Goal: Transaction & Acquisition: Book appointment/travel/reservation

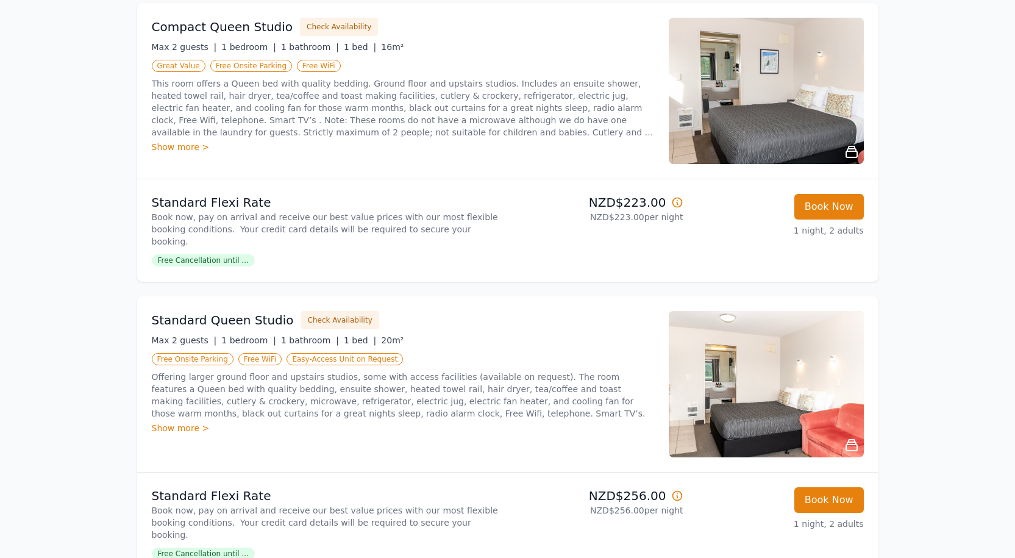
scroll to position [183, 0]
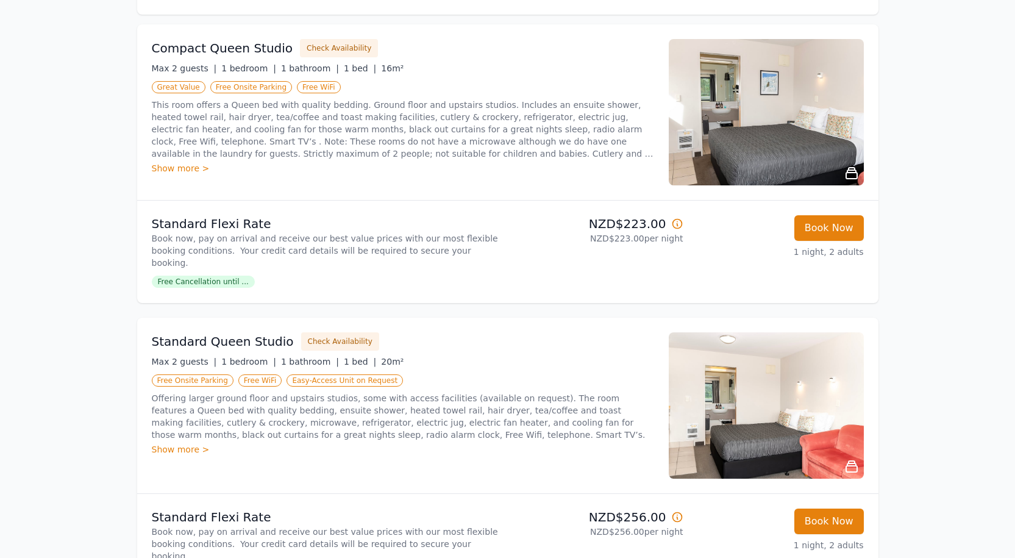
click at [198, 276] on span "Free Cancellation until ..." at bounding box center [203, 282] width 103 height 12
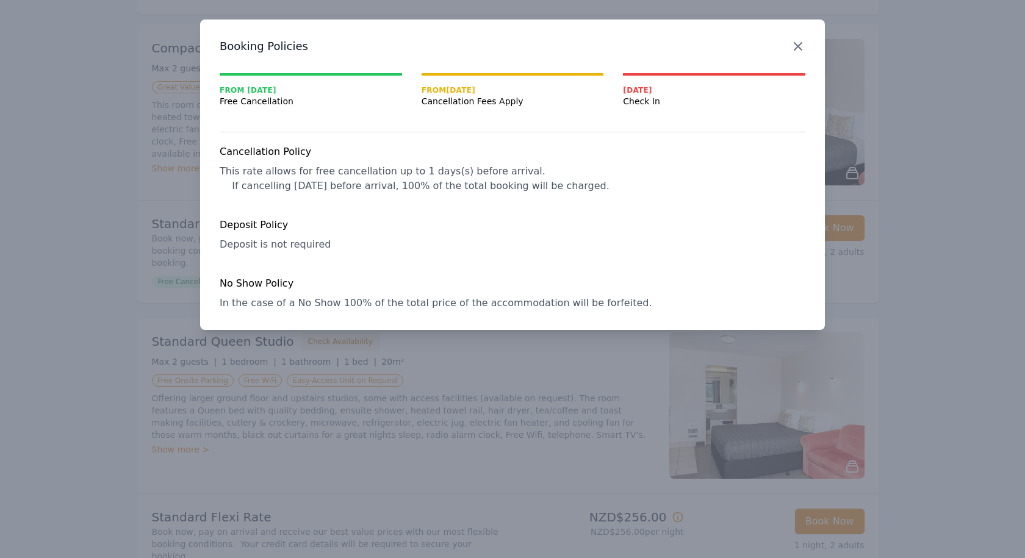
click at [798, 44] on icon "button" at bounding box center [797, 46] width 15 height 15
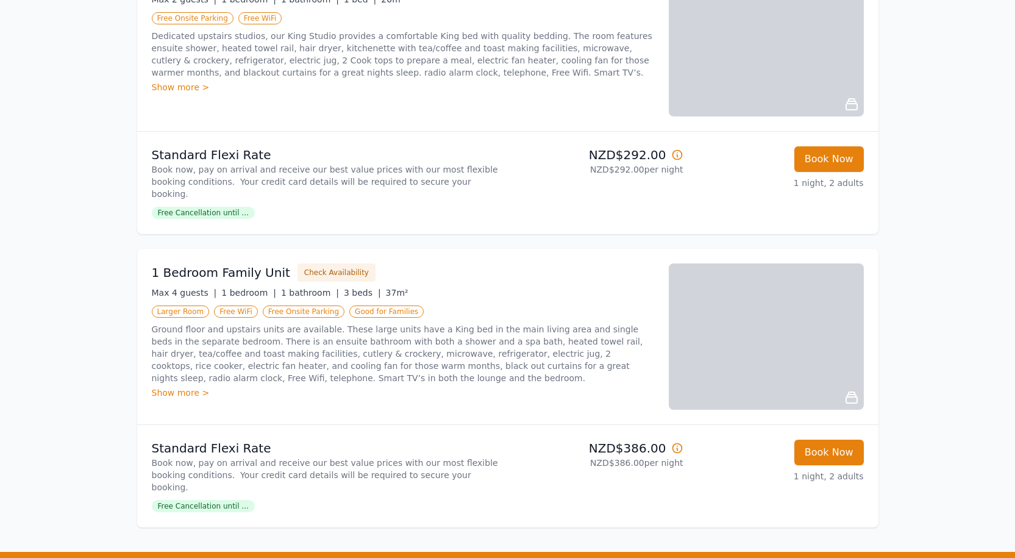
scroll to position [1429, 0]
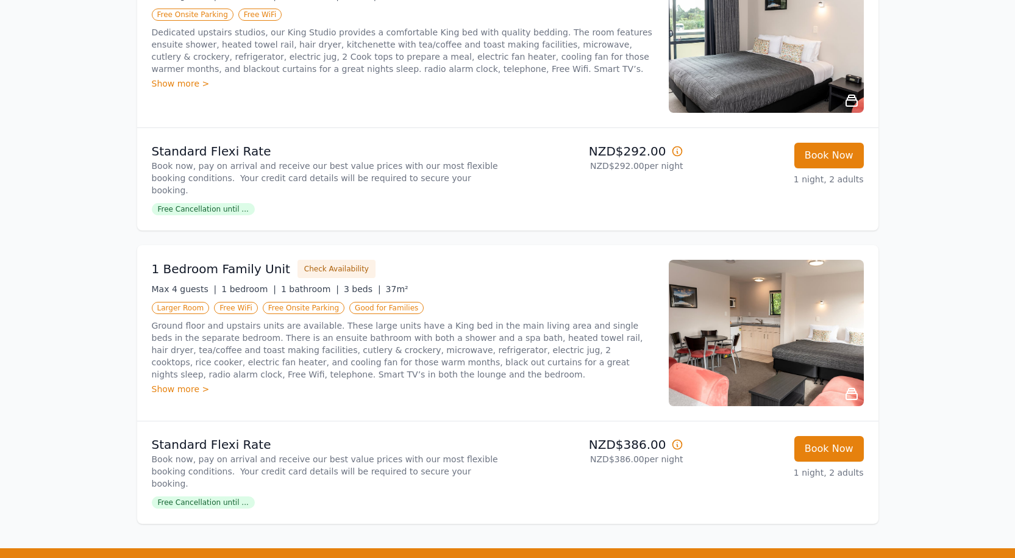
click at [787, 277] on img at bounding box center [766, 333] width 195 height 146
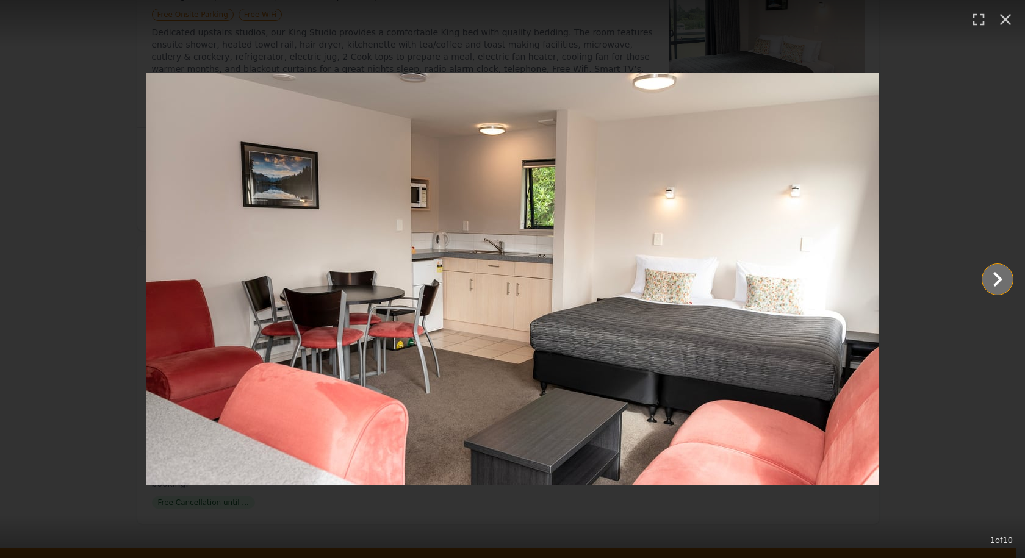
click at [1000, 281] on icon "Show slide 2 of 10" at bounding box center [997, 279] width 9 height 15
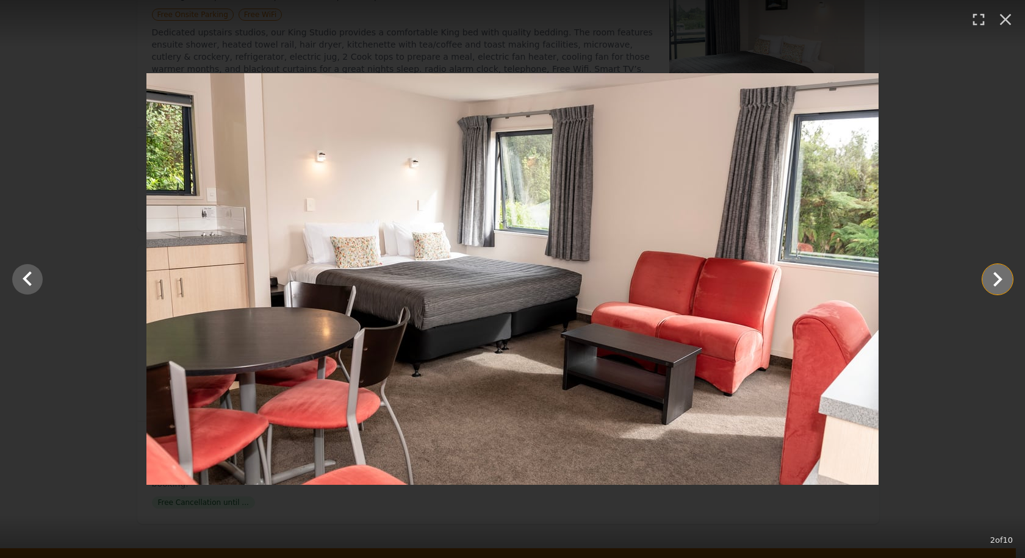
click at [1000, 281] on icon "Show slide 3 of 10" at bounding box center [997, 279] width 9 height 15
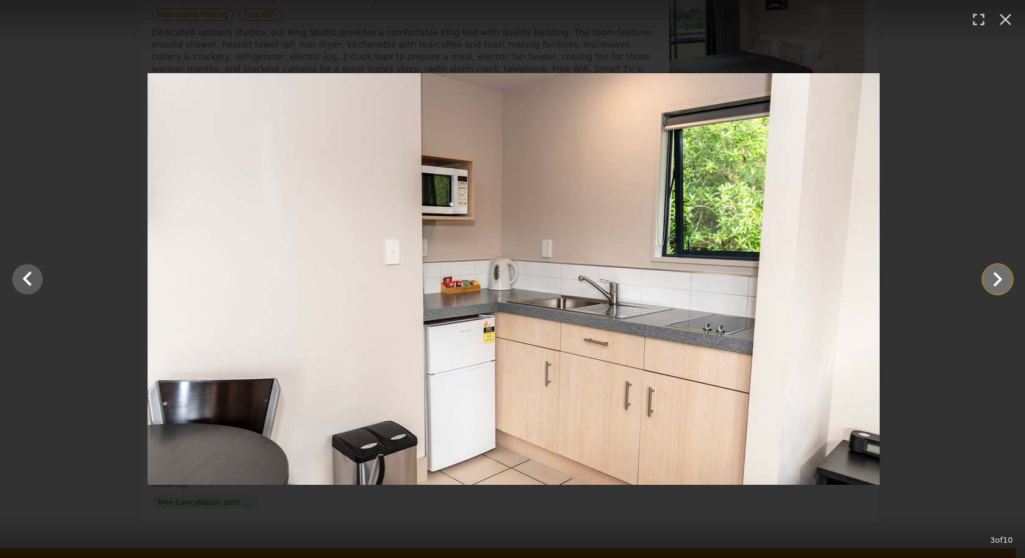
click at [1000, 281] on icon "Show slide 4 of 10" at bounding box center [997, 279] width 9 height 15
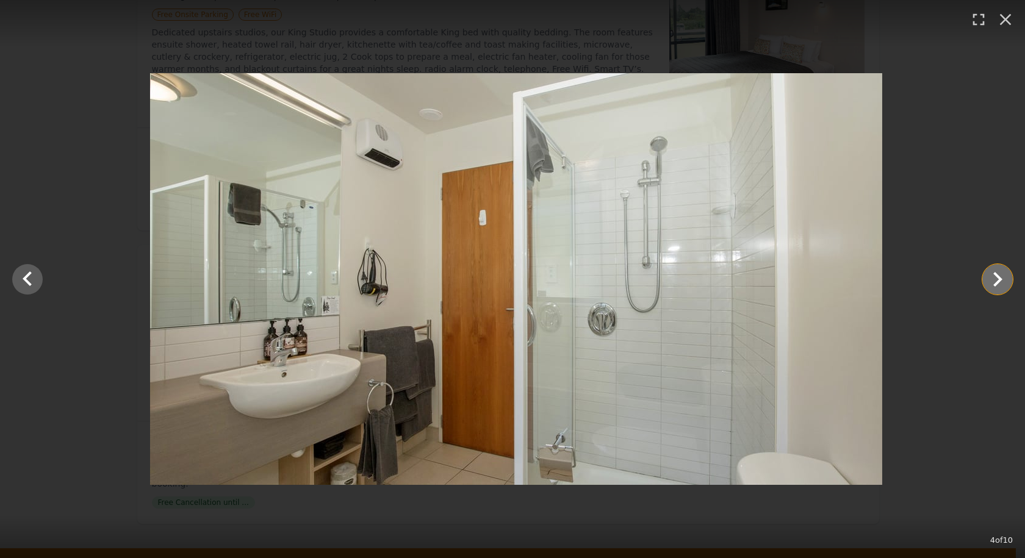
click at [1000, 281] on icon "Show slide 5 of 10" at bounding box center [997, 279] width 9 height 15
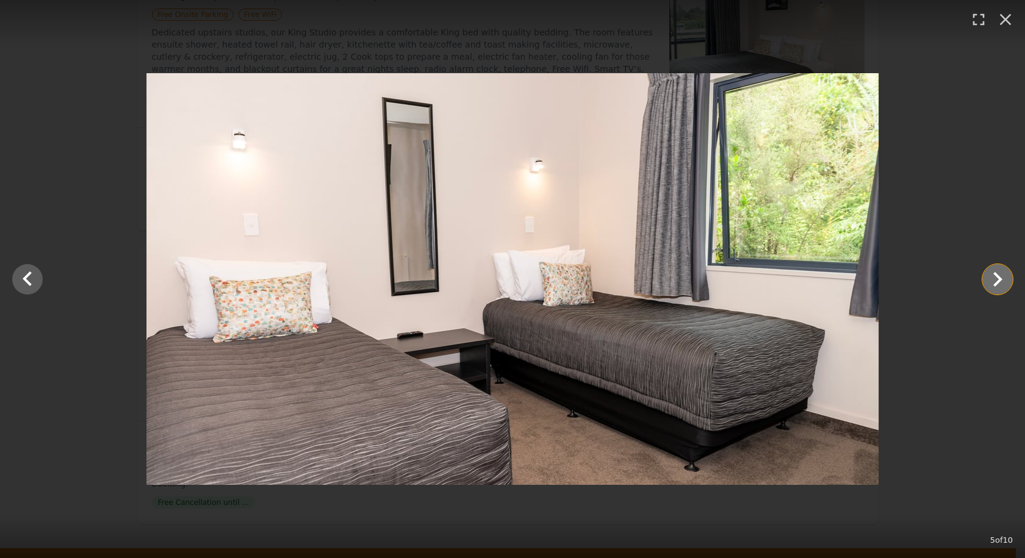
click at [1000, 281] on icon "Show slide 6 of 10" at bounding box center [997, 279] width 9 height 15
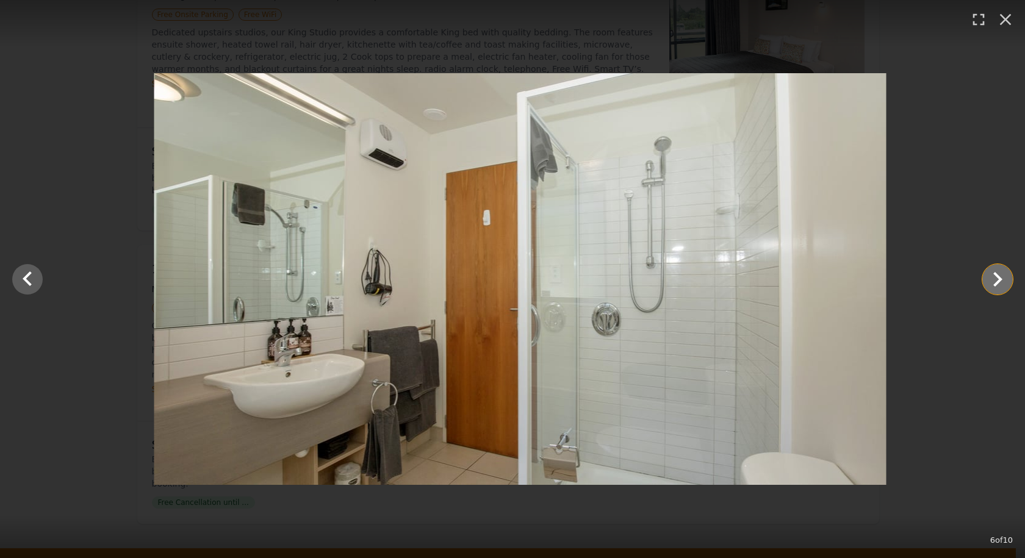
click at [1000, 281] on icon "Show slide 7 of 10" at bounding box center [997, 279] width 9 height 15
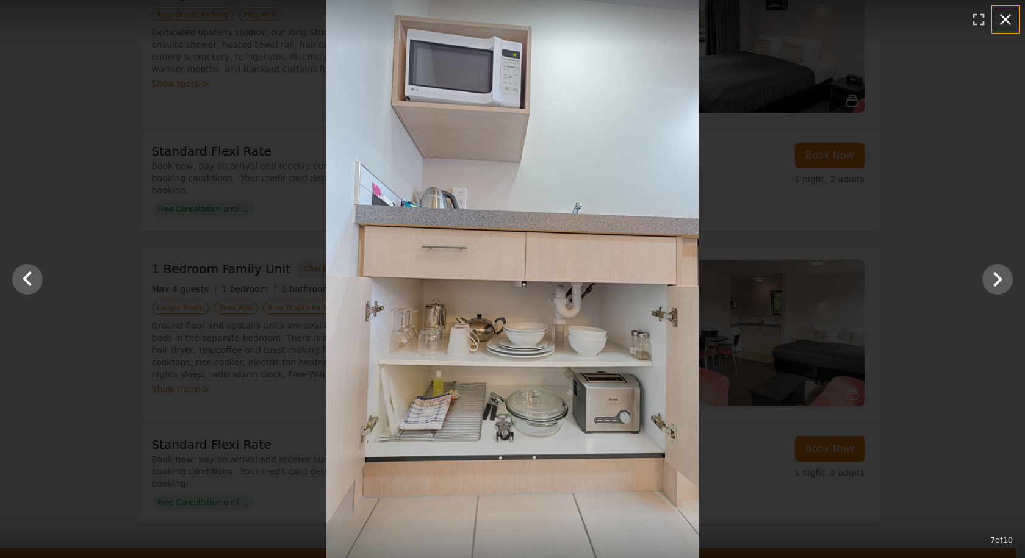
click at [1004, 17] on icon "button" at bounding box center [1005, 20] width 20 height 20
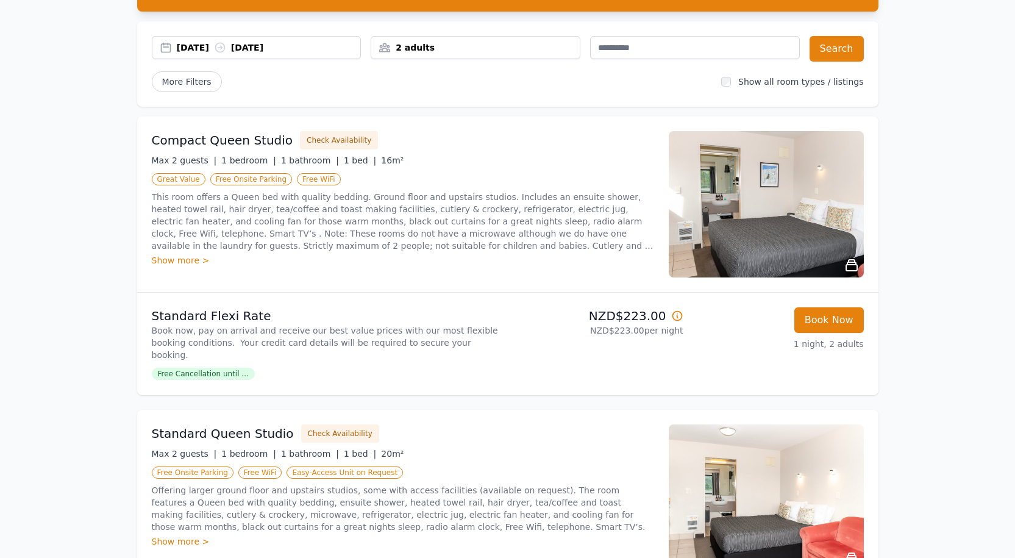
scroll to position [87, 0]
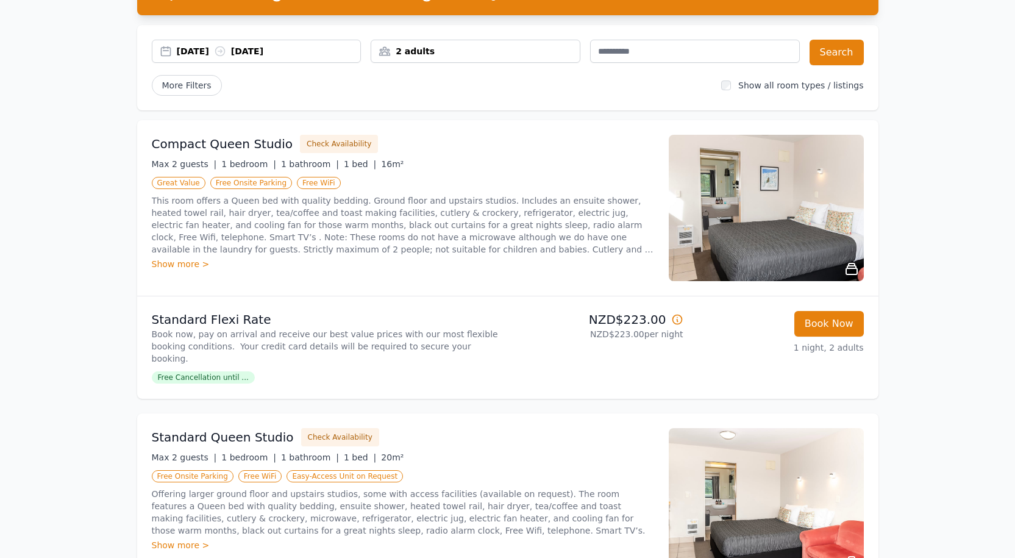
click at [514, 46] on div "2 adults" at bounding box center [475, 51] width 209 height 12
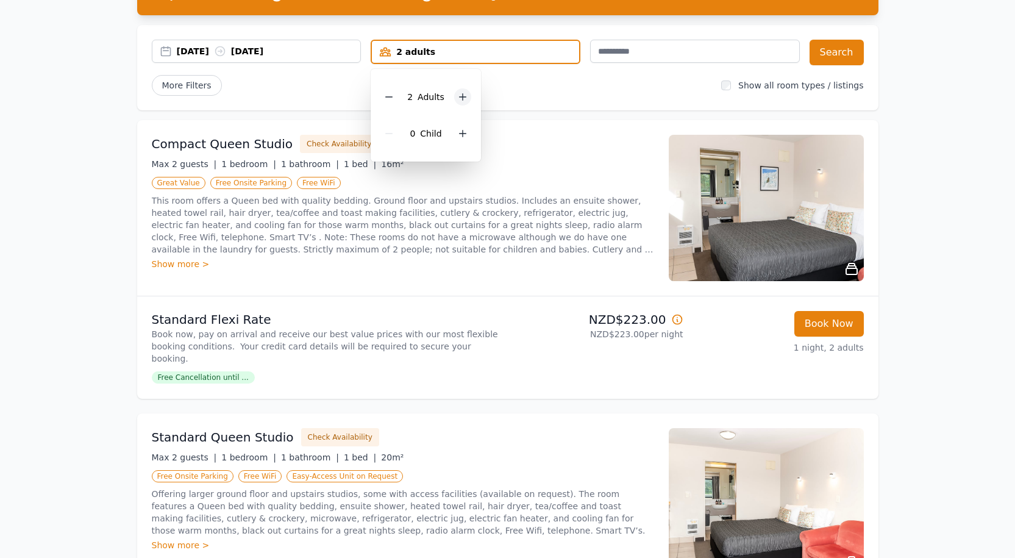
click at [464, 95] on icon at bounding box center [463, 97] width 10 height 10
click at [463, 134] on icon at bounding box center [463, 134] width 10 height 10
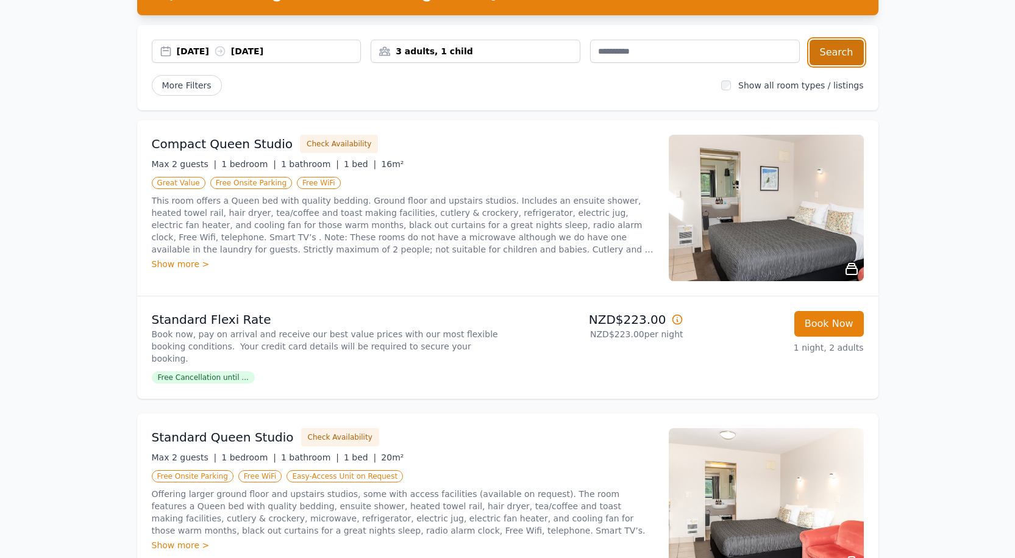
click at [834, 52] on button "Search" at bounding box center [837, 53] width 54 height 26
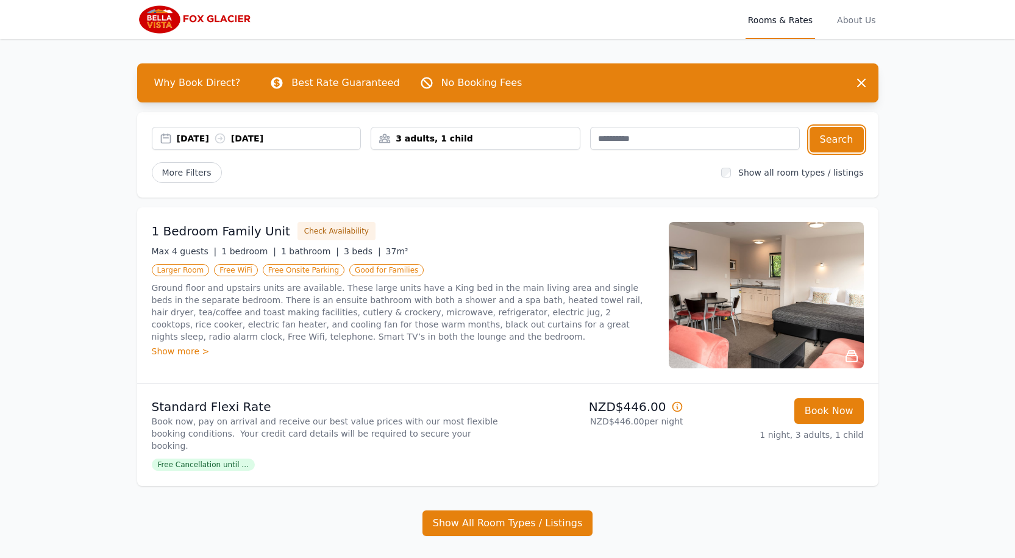
click at [465, 138] on div "3 adults, 1 child" at bounding box center [475, 138] width 209 height 12
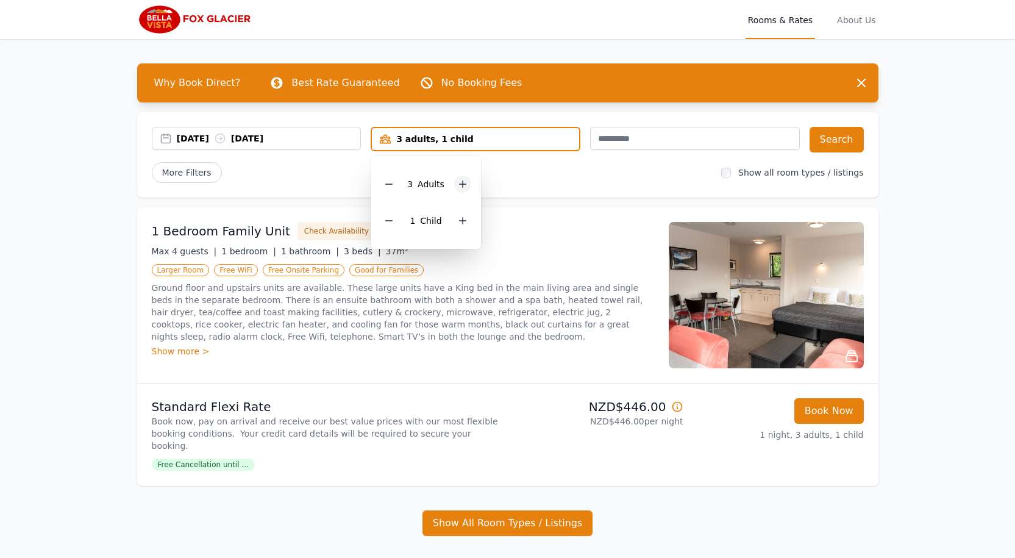
click at [460, 185] on icon at bounding box center [463, 184] width 10 height 10
click at [386, 182] on icon at bounding box center [389, 184] width 10 height 10
click at [390, 223] on icon at bounding box center [389, 221] width 10 height 10
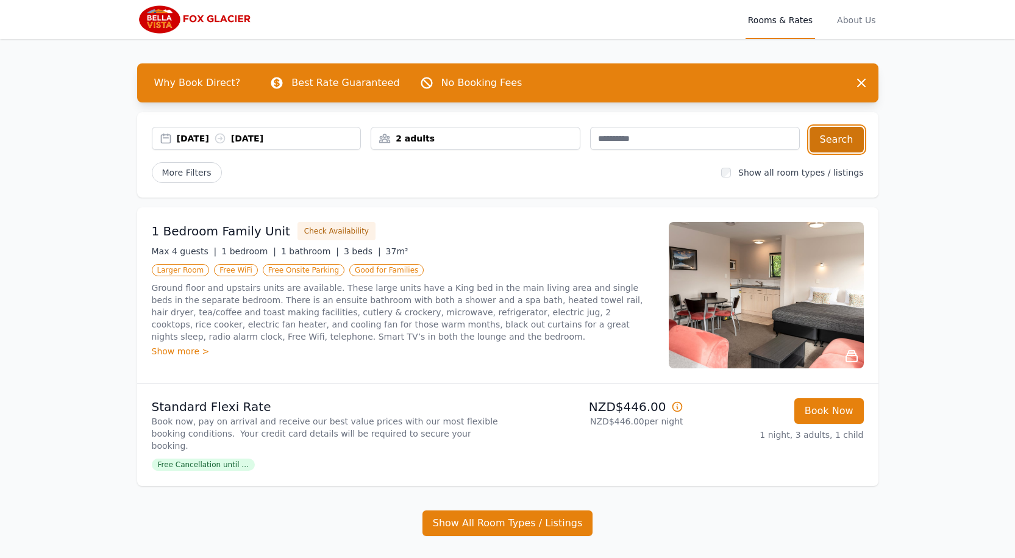
click at [847, 138] on button "Search" at bounding box center [837, 140] width 54 height 26
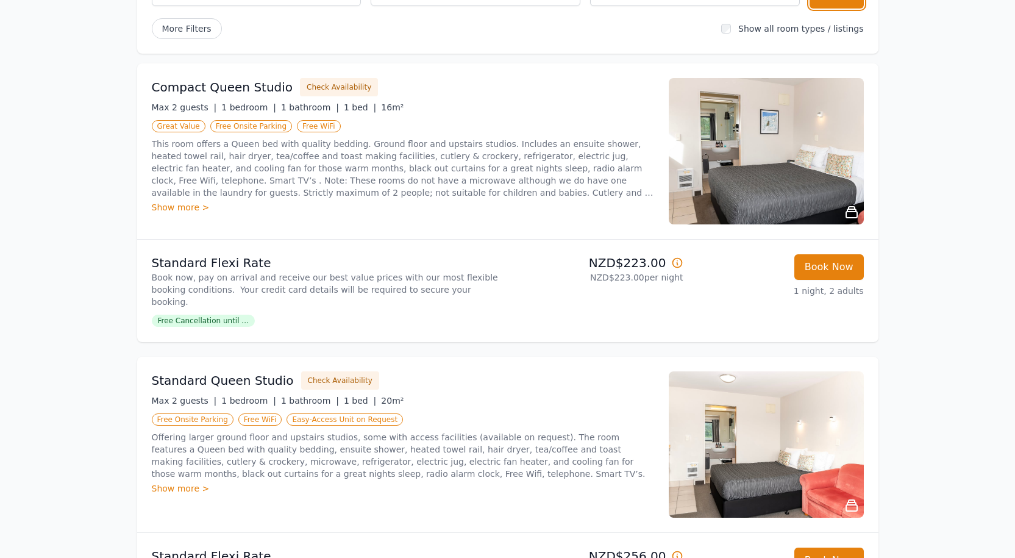
scroll to position [122, 0]
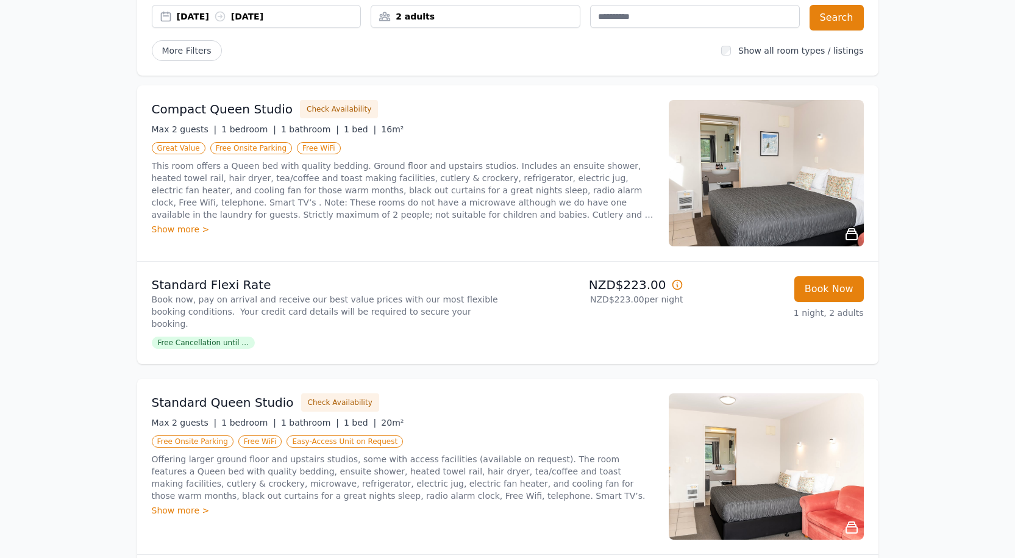
click at [217, 337] on span "Free Cancellation until ..." at bounding box center [203, 343] width 103 height 12
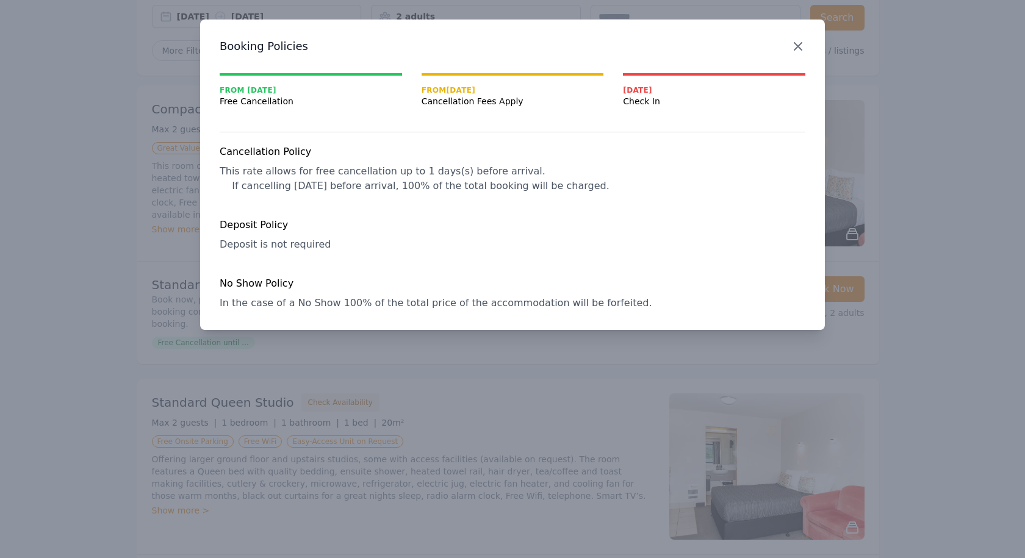
click at [792, 45] on icon "button" at bounding box center [797, 46] width 15 height 15
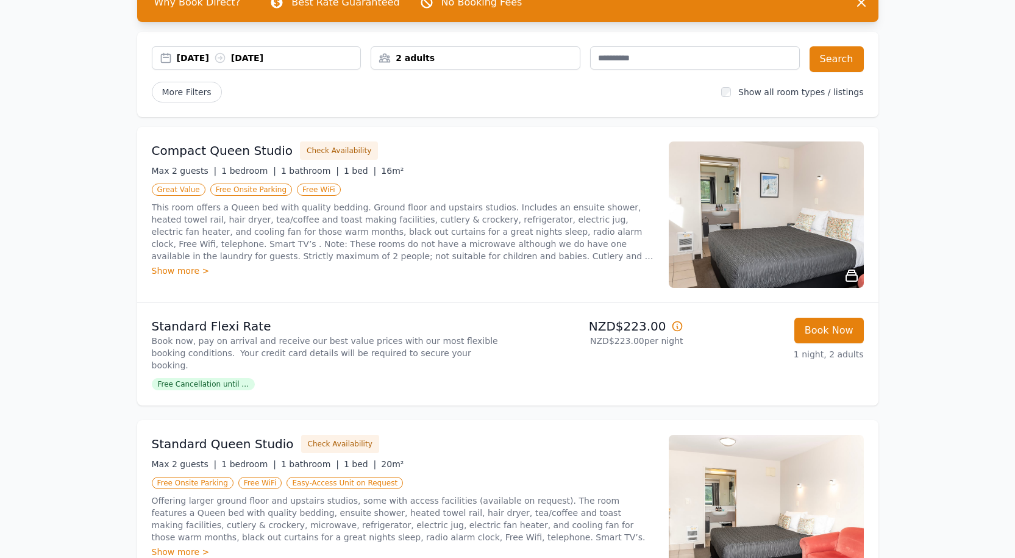
scroll to position [0, 0]
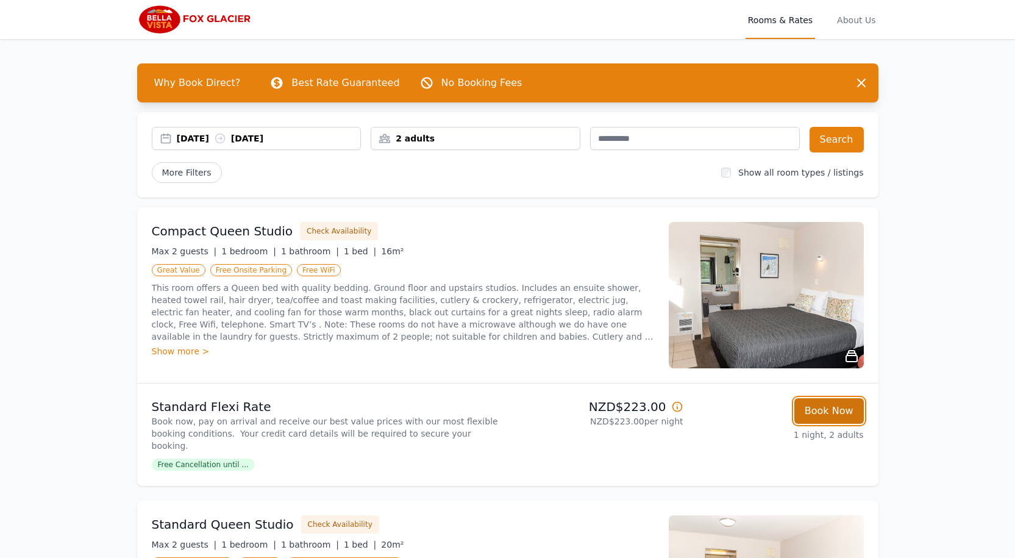
click at [840, 414] on button "Book Now" at bounding box center [830, 411] width 70 height 26
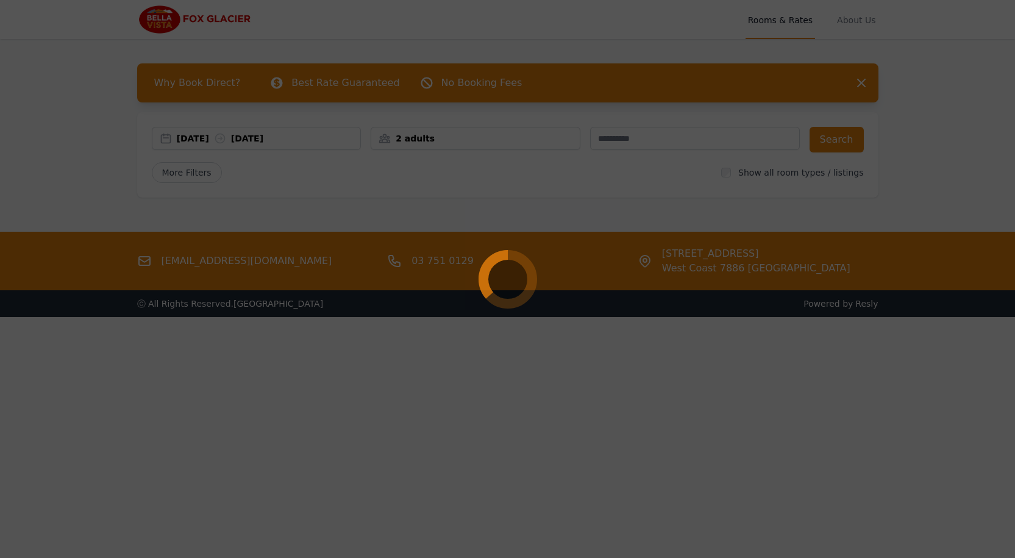
select select "**"
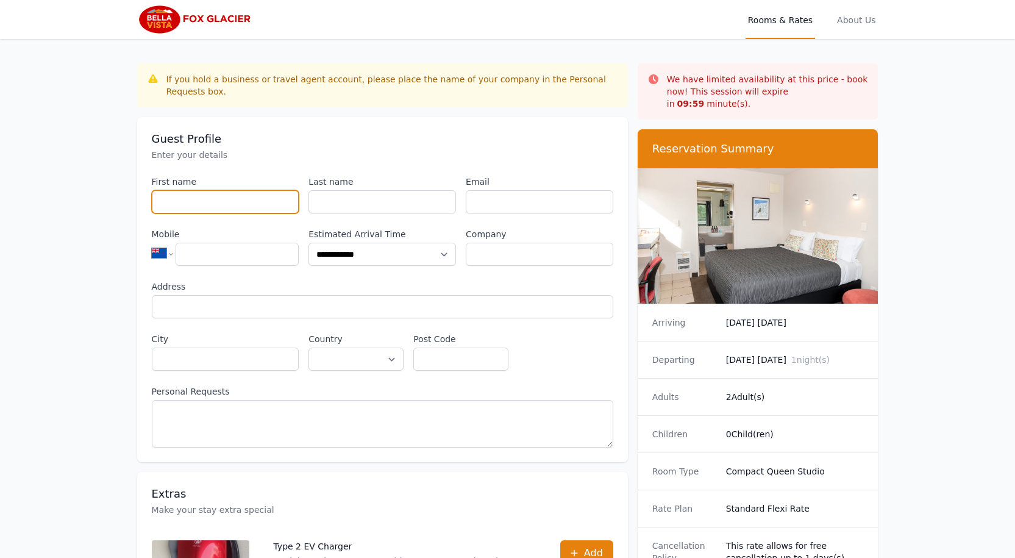
click at [194, 190] on input "First name" at bounding box center [226, 201] width 148 height 23
type input "*********"
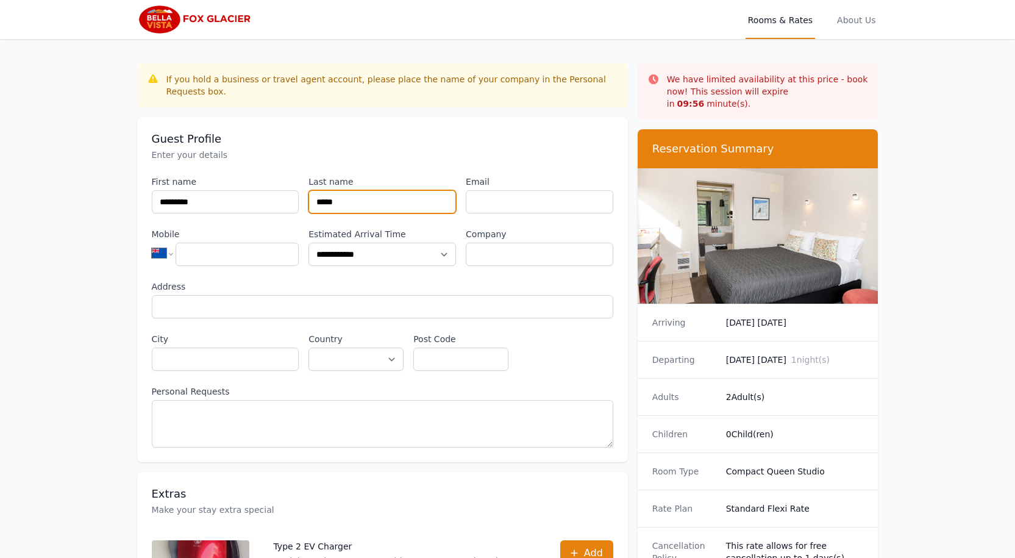
type input "*****"
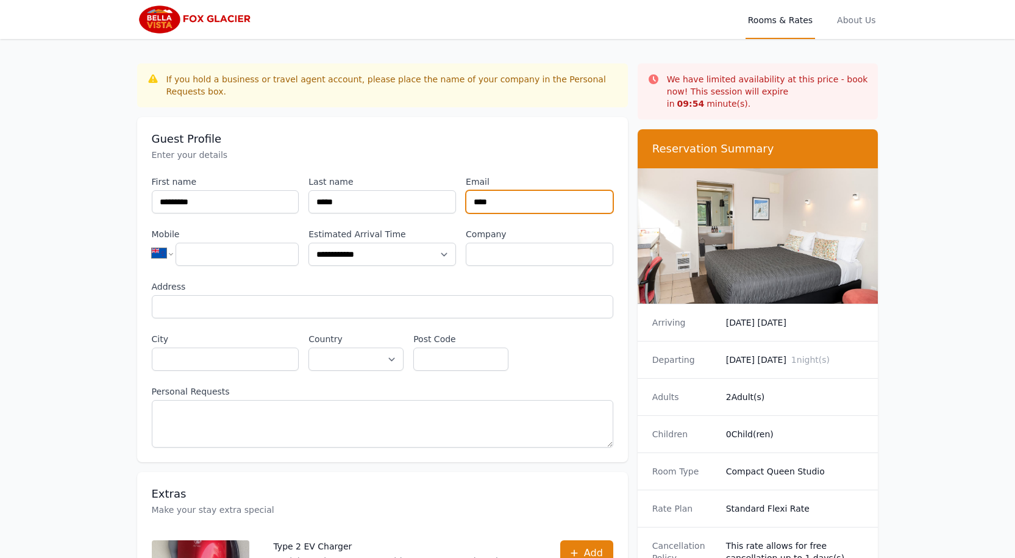
type input "**********"
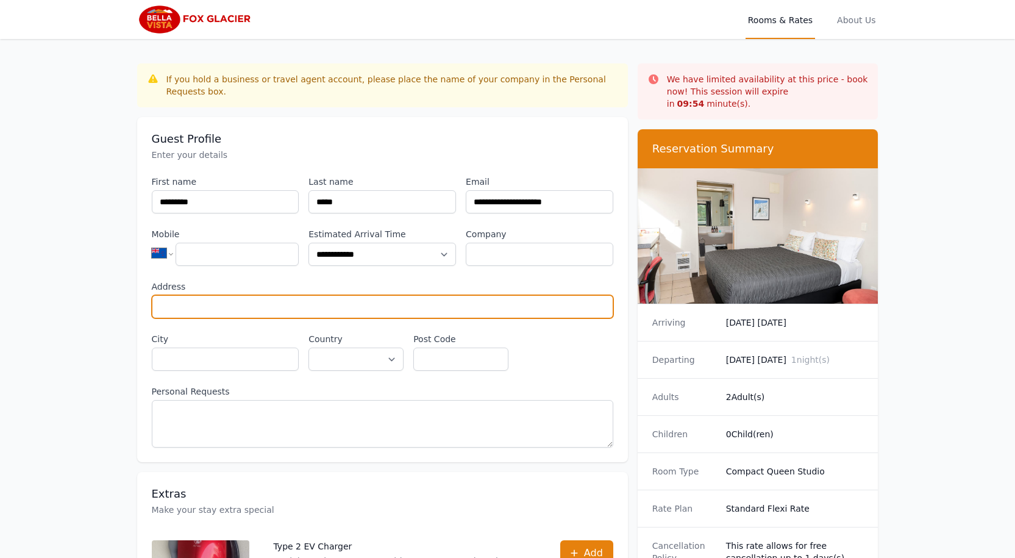
type input "**********"
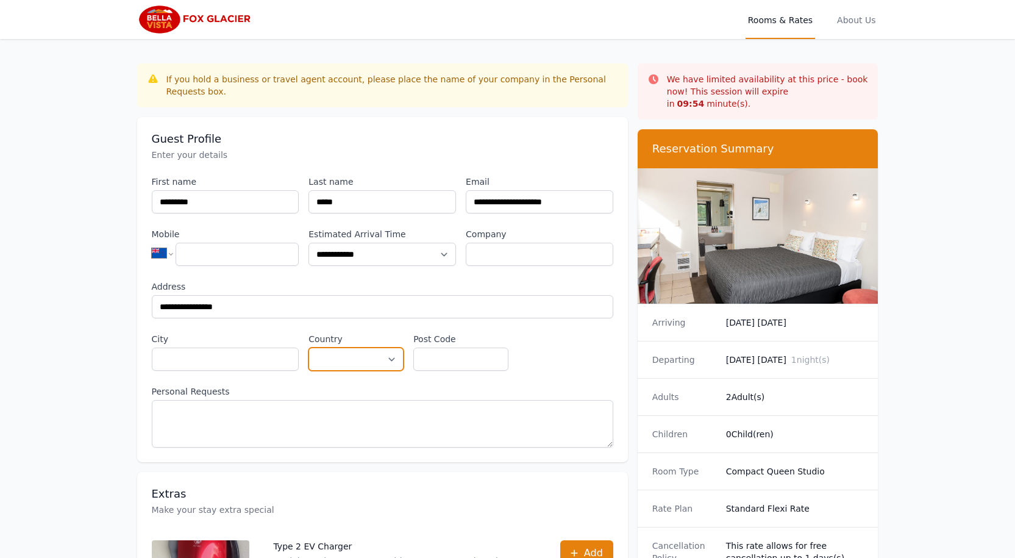
select select "**********"
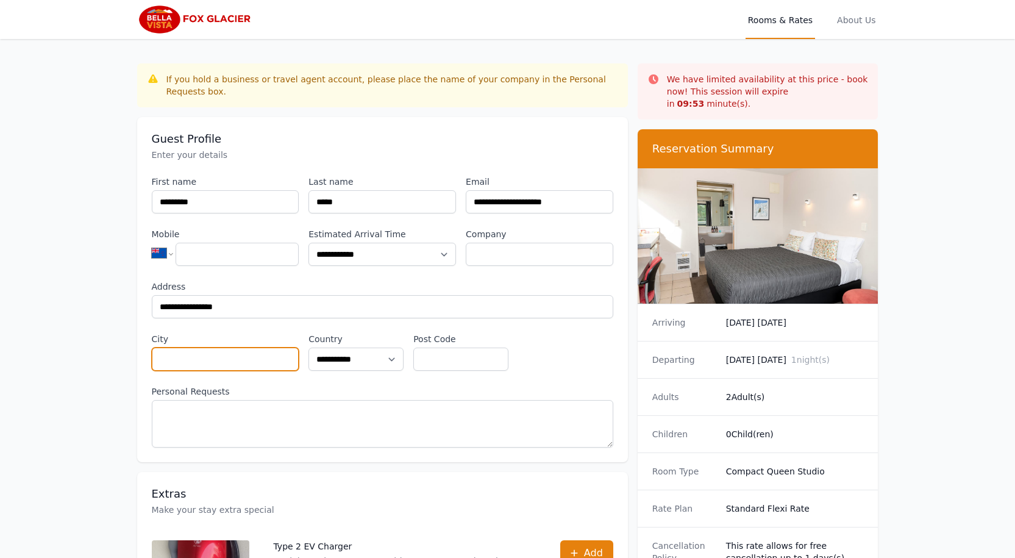
click at [234, 348] on input "City" at bounding box center [226, 359] width 148 height 23
type input "******"
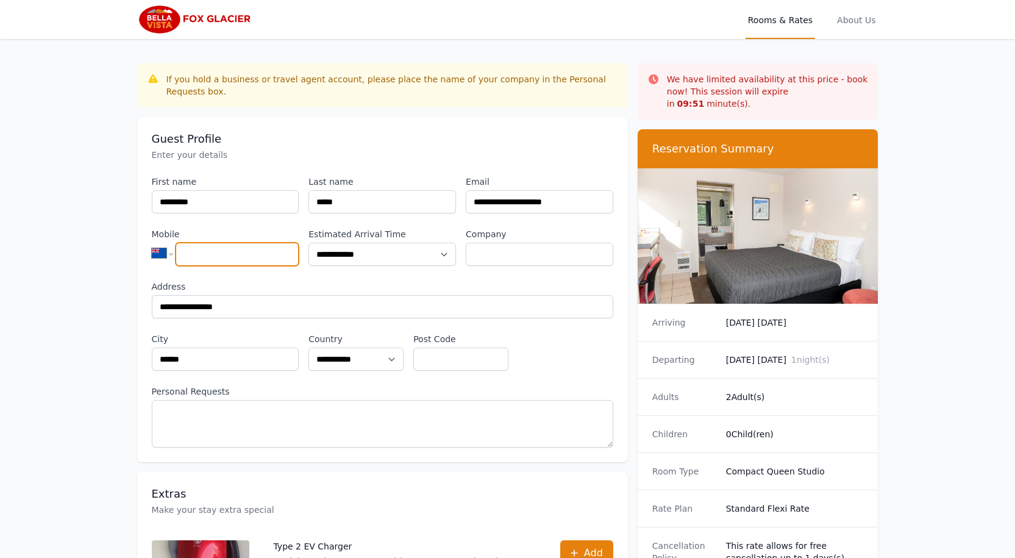
click at [265, 243] on input "Mobile" at bounding box center [237, 254] width 123 height 23
type input "**********"
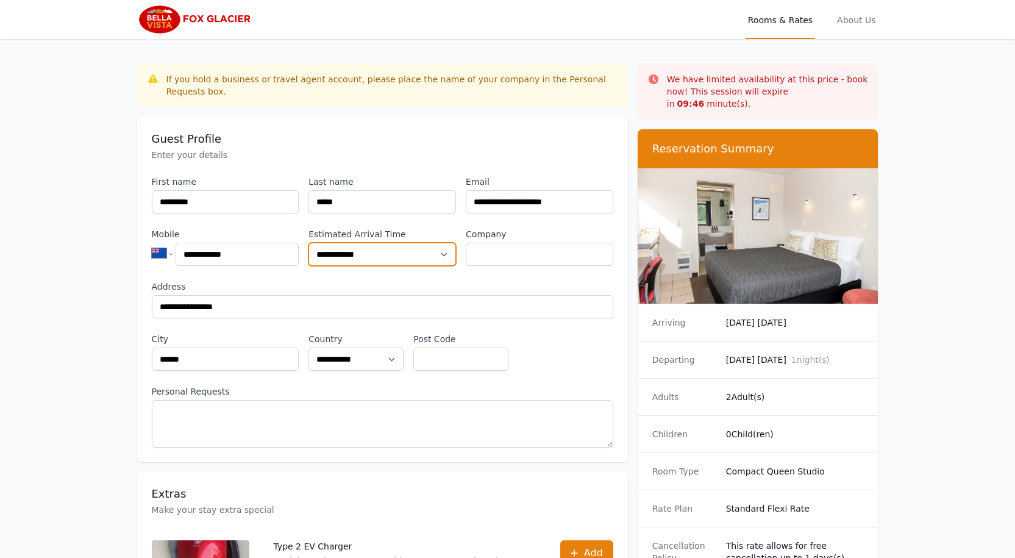
click at [446, 243] on select "**********" at bounding box center [383, 254] width 148 height 23
select select "**********"
click at [309, 243] on select "**********" at bounding box center [383, 254] width 148 height 23
click at [778, 19] on span "Rooms & Rates" at bounding box center [781, 19] width 70 height 39
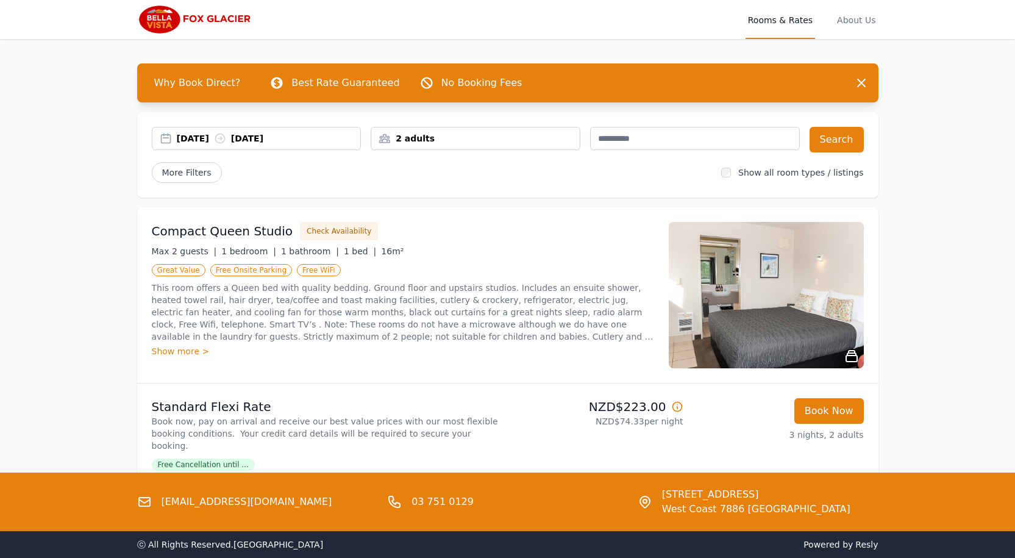
click at [319, 135] on div "[DATE] [DATE]" at bounding box center [269, 138] width 184 height 12
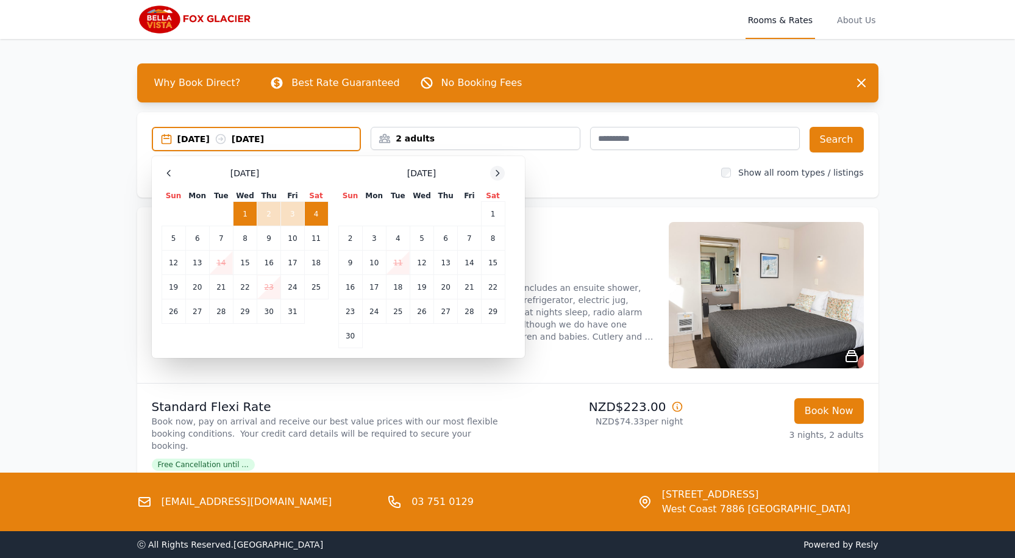
click at [494, 170] on icon at bounding box center [498, 173] width 10 height 10
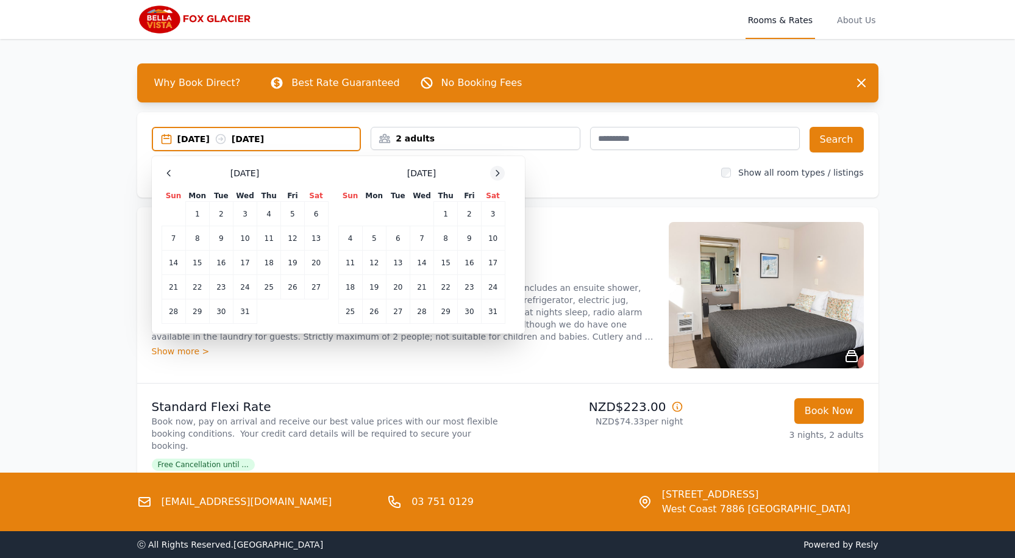
click at [494, 170] on icon at bounding box center [498, 173] width 10 height 10
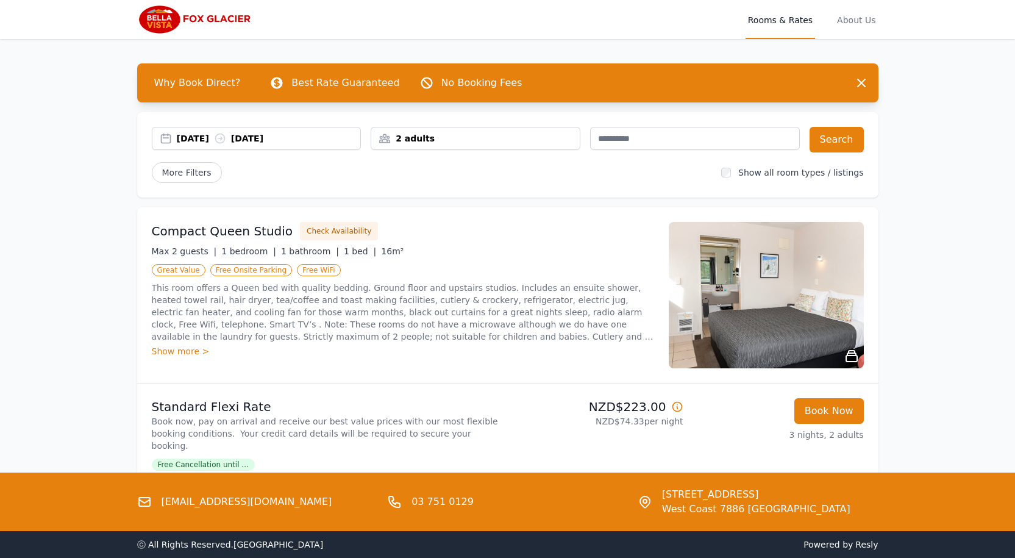
click at [275, 135] on div "[DATE] [DATE]" at bounding box center [269, 138] width 184 height 12
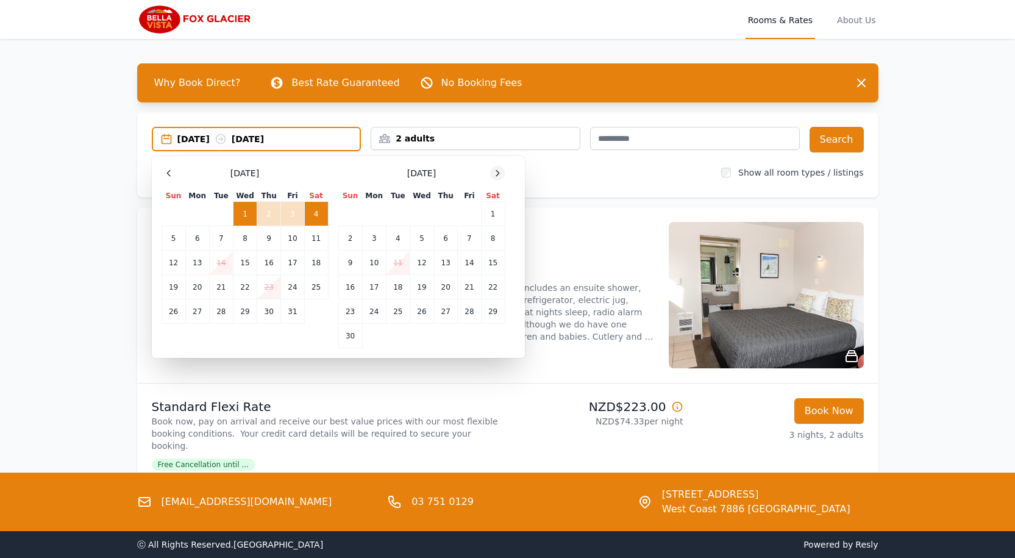
click at [500, 175] on icon at bounding box center [498, 173] width 10 height 10
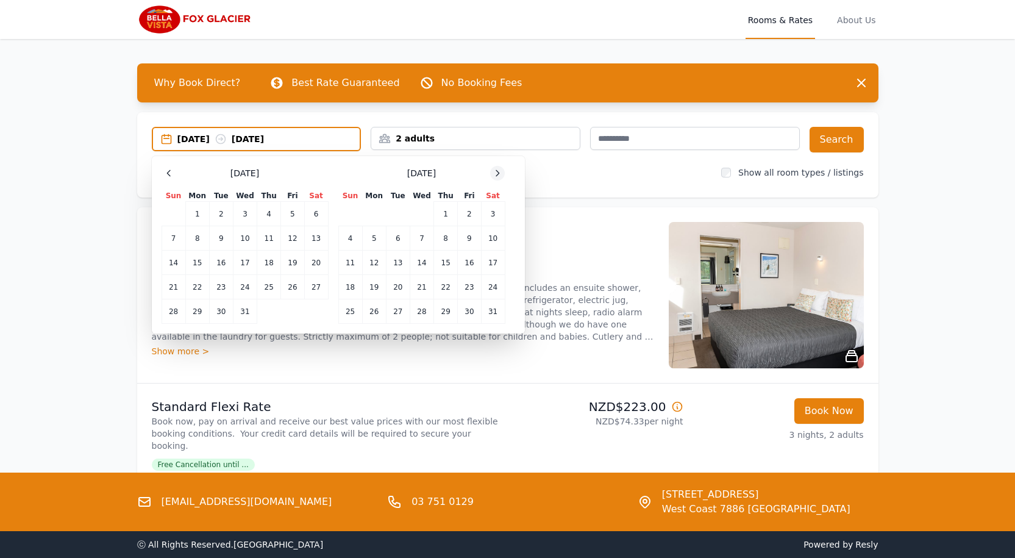
click at [500, 175] on icon at bounding box center [498, 173] width 10 height 10
click at [423, 245] on td "11" at bounding box center [422, 238] width 24 height 24
click at [440, 244] on td "12" at bounding box center [446, 238] width 24 height 24
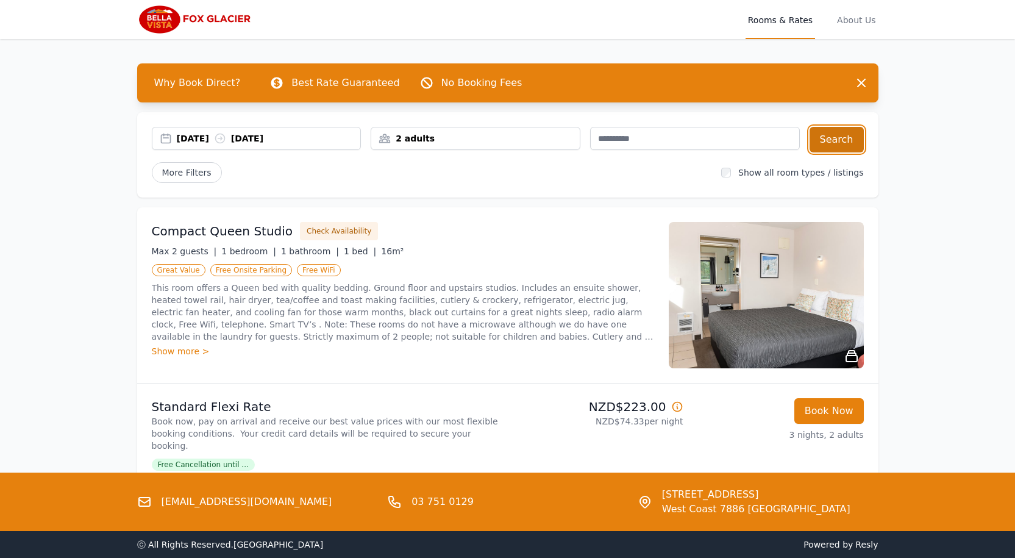
click at [839, 143] on button "Search" at bounding box center [837, 140] width 54 height 26
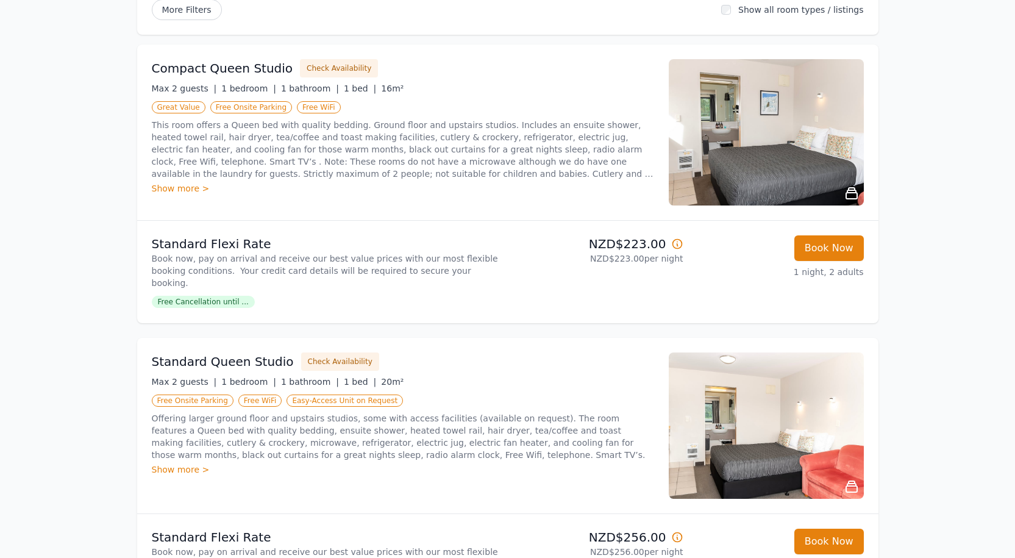
scroll to position [183, 0]
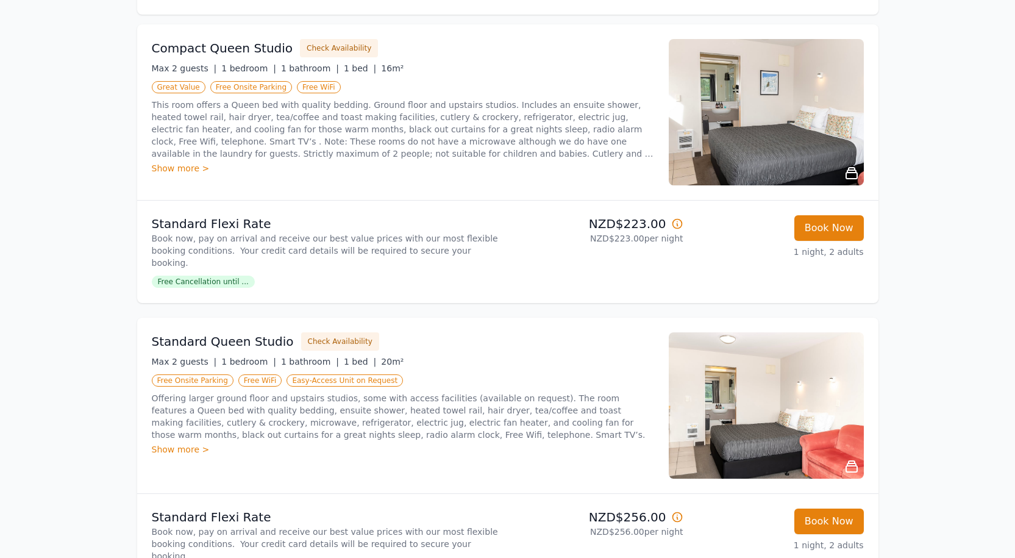
click at [192, 169] on div "Show more >" at bounding box center [403, 168] width 503 height 12
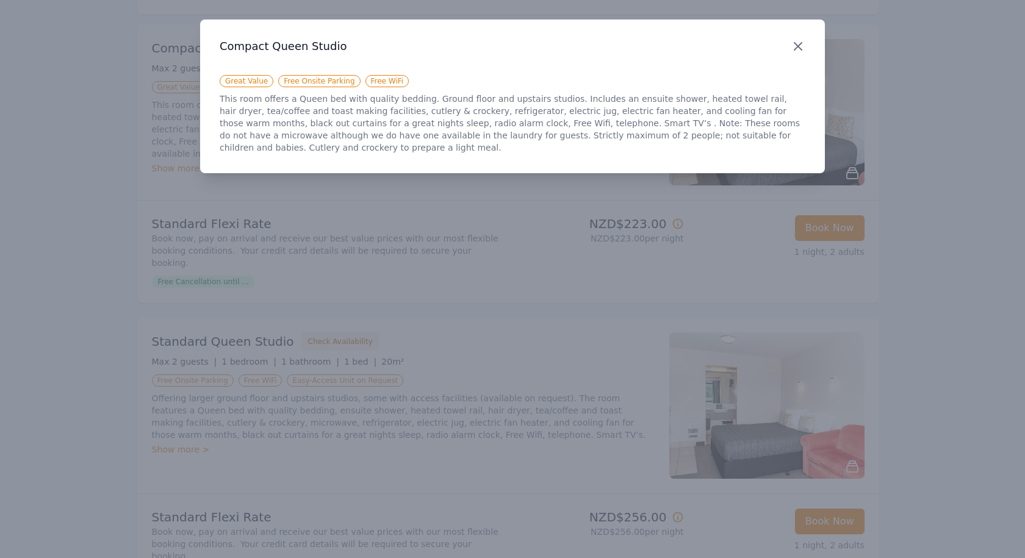
click at [795, 42] on icon "button" at bounding box center [797, 46] width 15 height 15
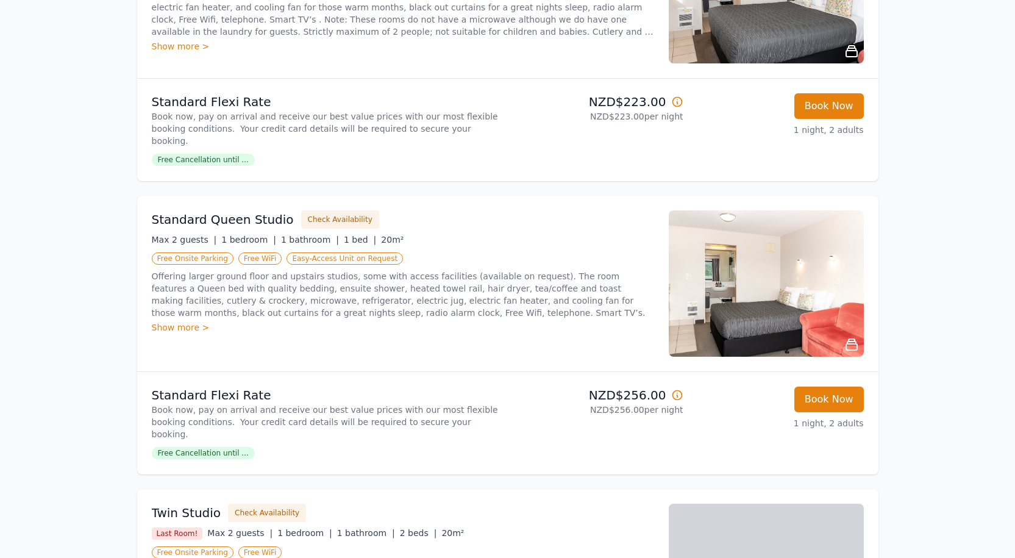
scroll to position [0, 0]
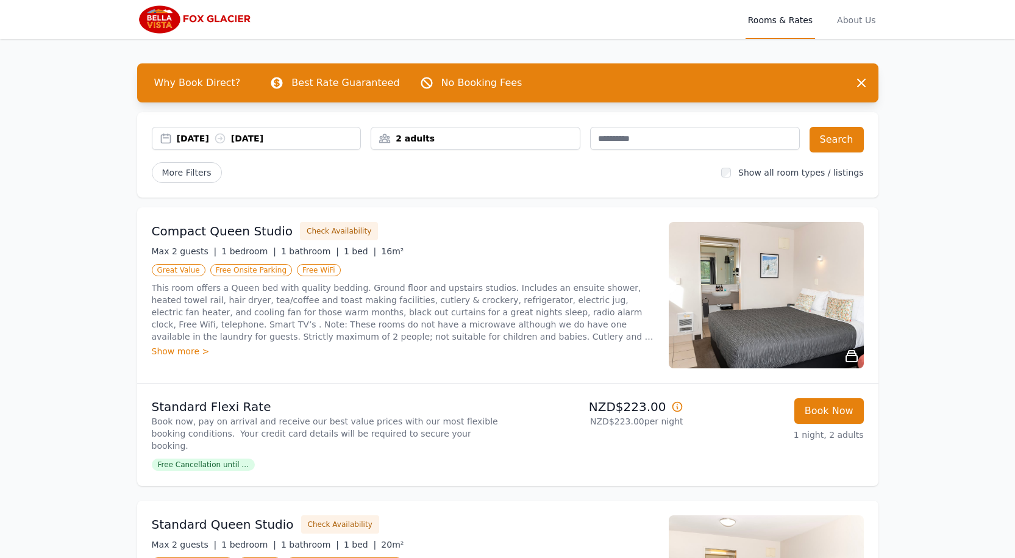
click at [758, 277] on img at bounding box center [766, 295] width 195 height 146
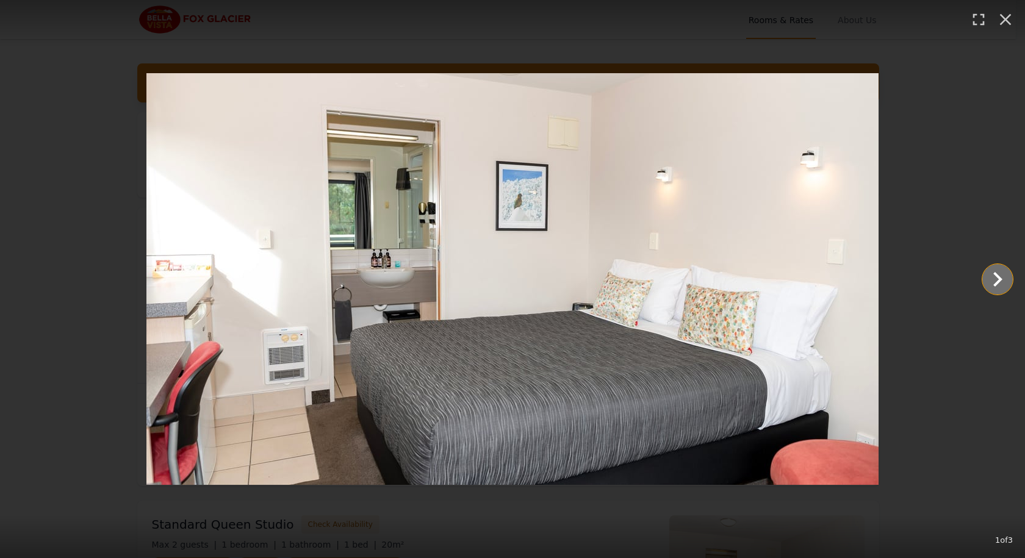
click at [994, 280] on icon "Show slide 2 of 3" at bounding box center [997, 279] width 29 height 29
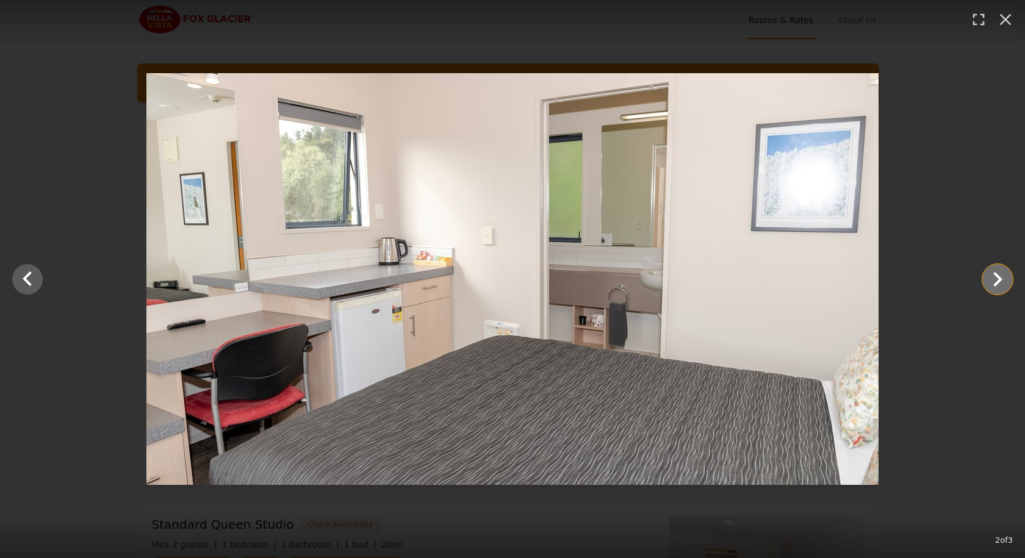
click at [994, 280] on icon "Show slide 3 of 3" at bounding box center [997, 279] width 29 height 29
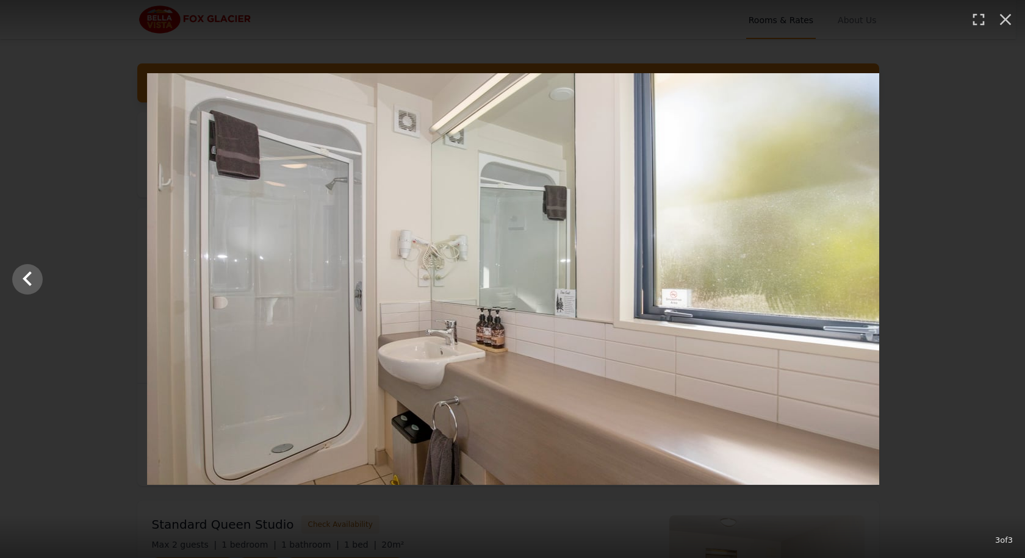
click at [994, 280] on div at bounding box center [513, 279] width 1025 height 412
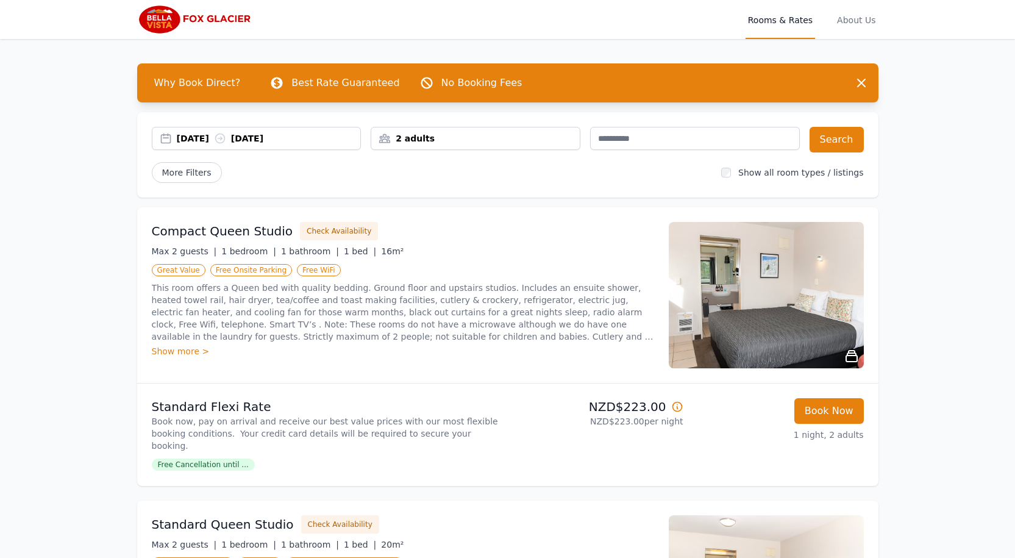
click at [786, 322] on img at bounding box center [766, 295] width 195 height 146
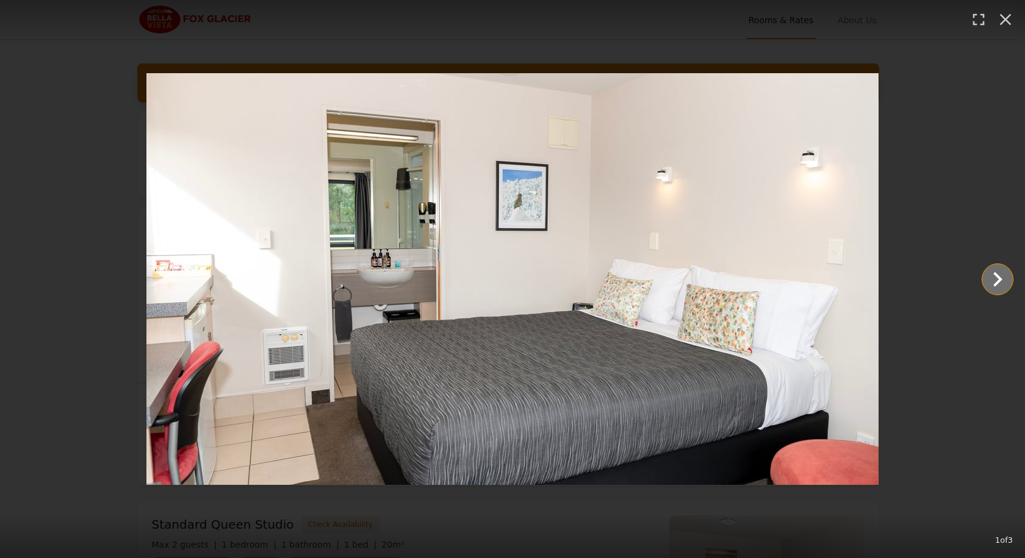
click at [988, 281] on icon "Show slide 2 of 3" at bounding box center [997, 279] width 29 height 29
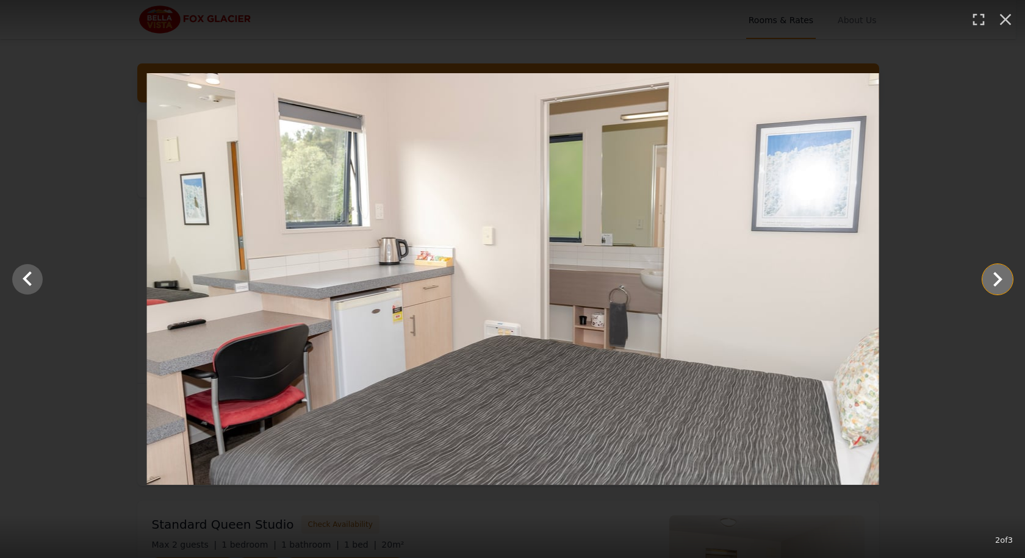
click at [988, 281] on icon "Show slide 3 of 3" at bounding box center [997, 279] width 29 height 29
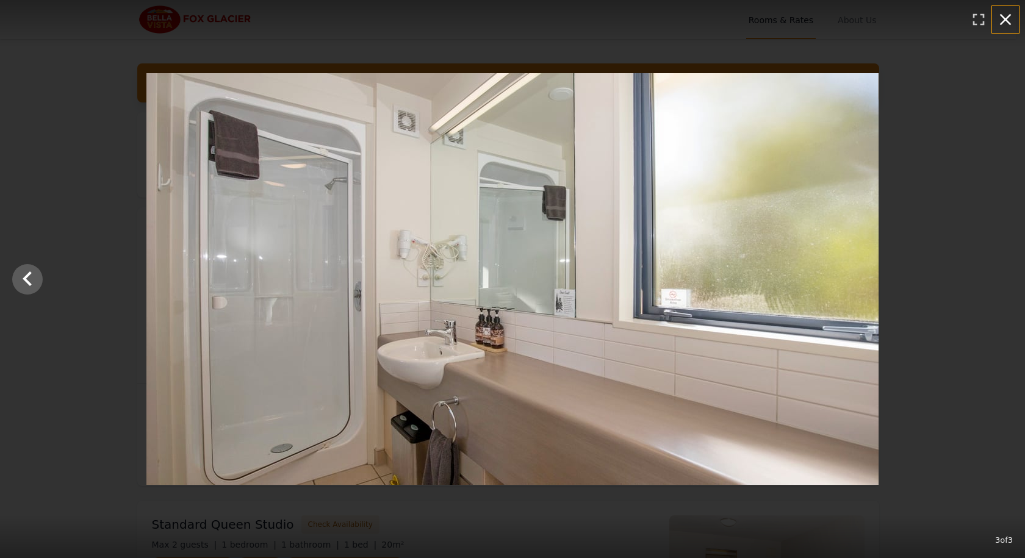
click at [1003, 15] on icon "button" at bounding box center [1005, 20] width 20 height 20
